Goal: Transaction & Acquisition: Purchase product/service

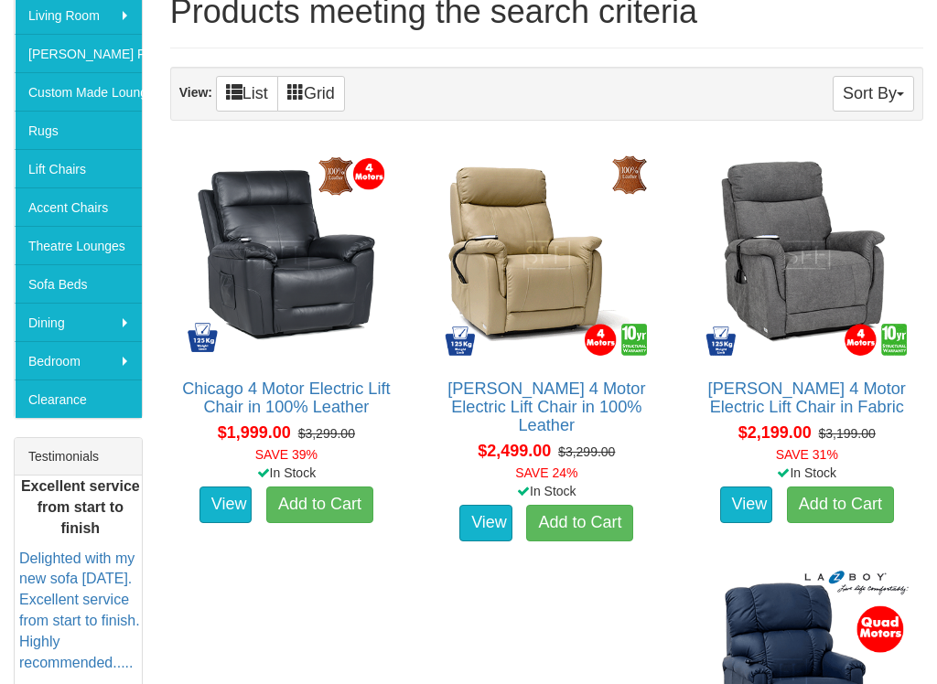
scroll to position [376, 0]
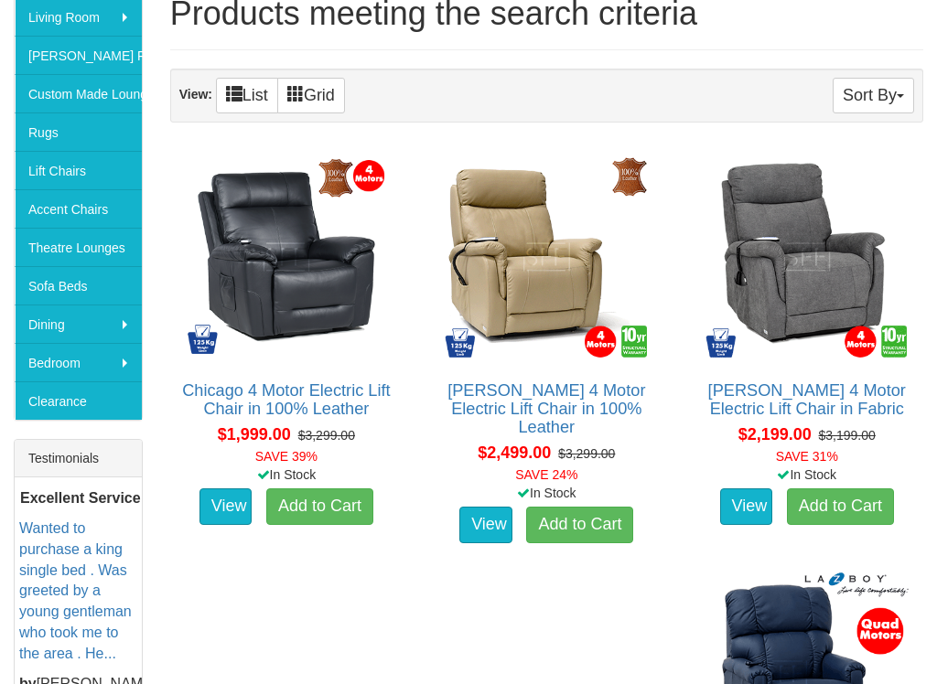
click at [543, 310] on img at bounding box center [546, 257] width 212 height 212
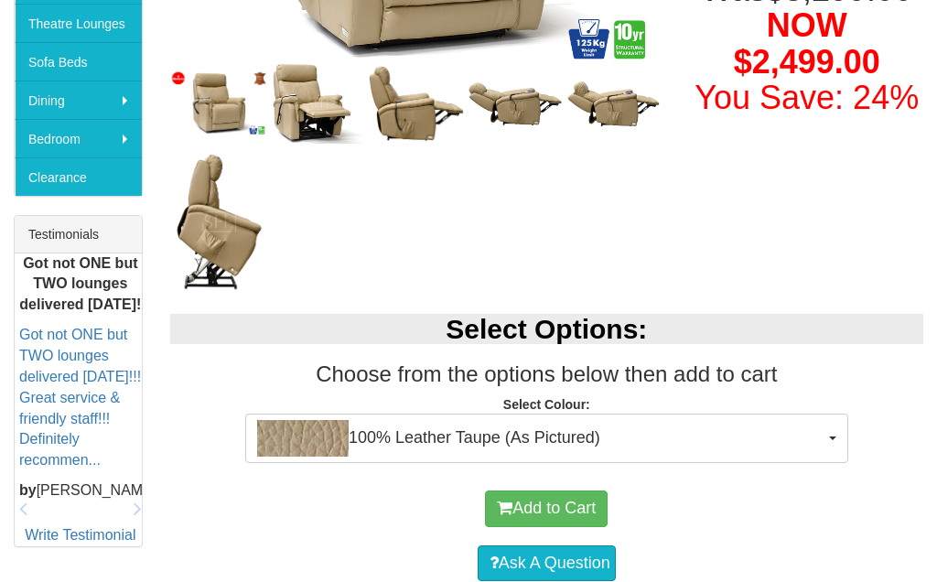
scroll to position [598, 0]
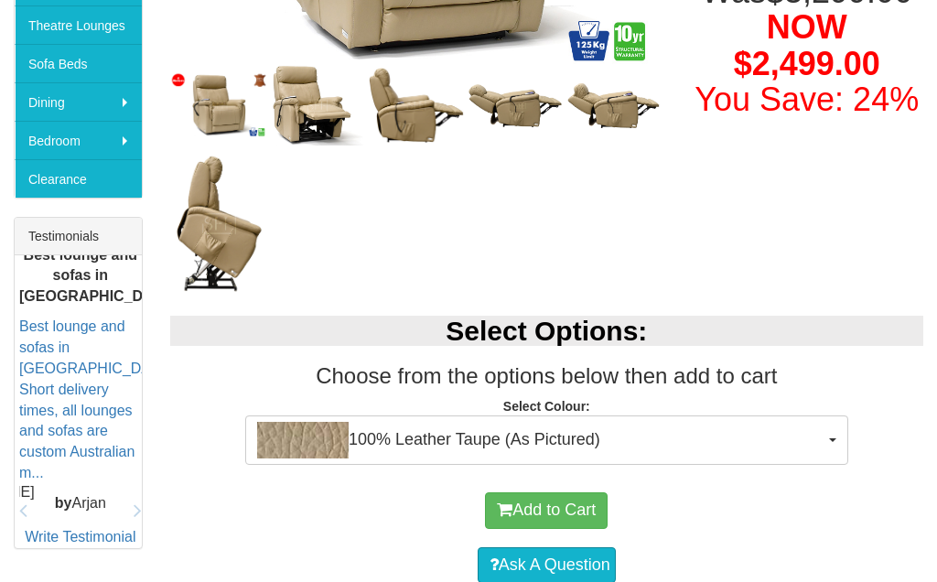
click at [551, 422] on span "100% Leather Taupe (As Pictured)" at bounding box center [540, 440] width 567 height 37
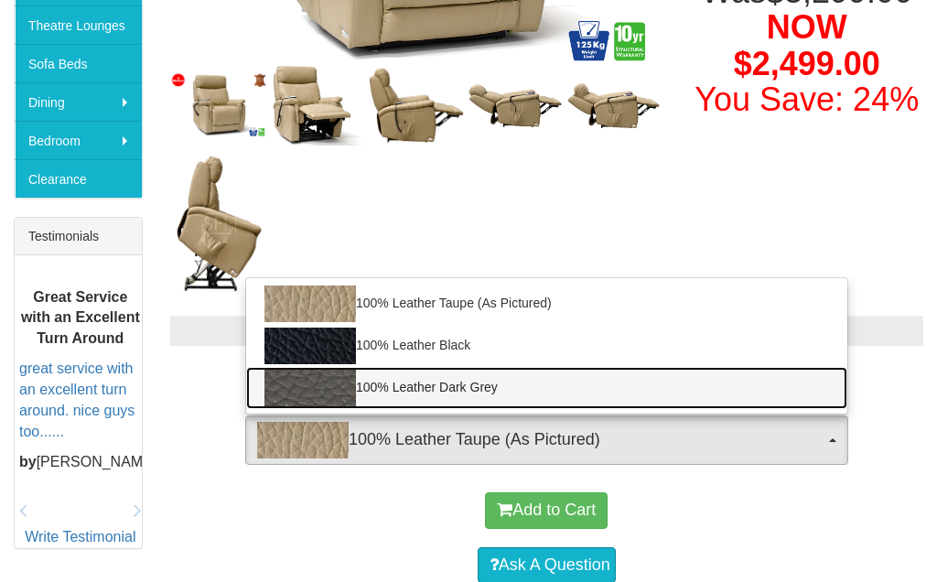
click at [471, 375] on link "100% Leather Dark Grey" at bounding box center [546, 388] width 601 height 42
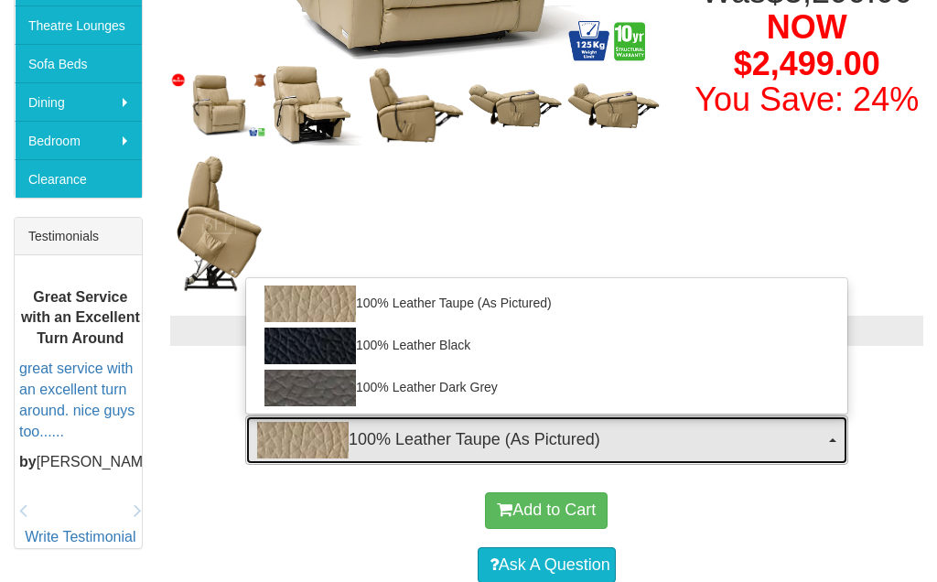
select select "1825"
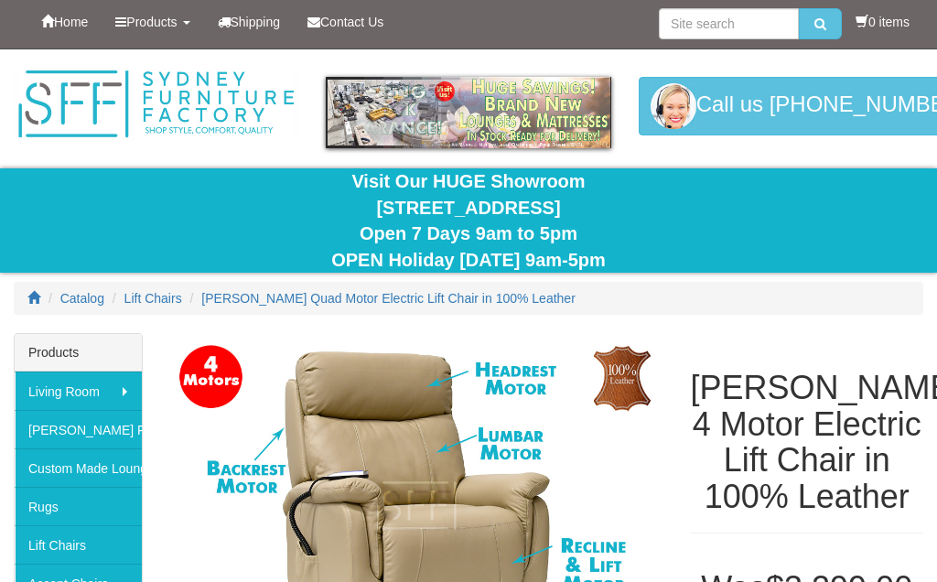
scroll to position [0, 0]
